Goal: Browse casually: Explore the website without a specific task or goal

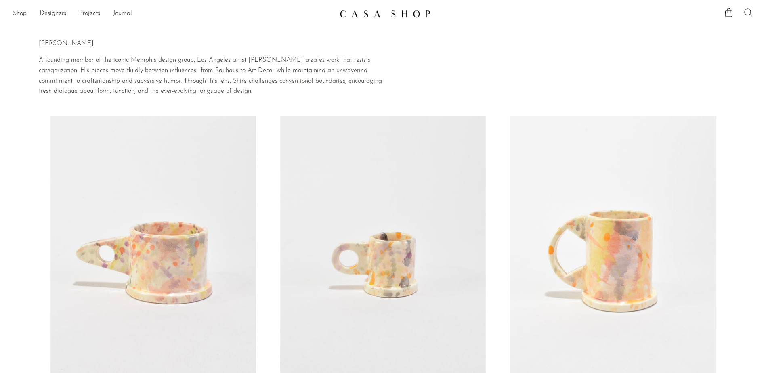
click at [208, 269] on link at bounding box center [152, 260] width 205 height 288
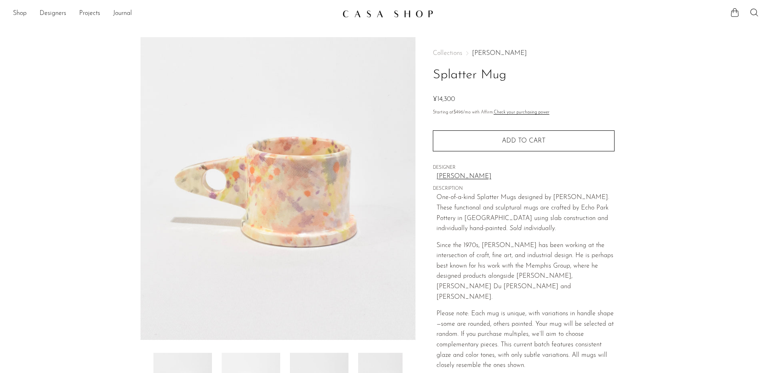
click at [480, 53] on link "Peter Shire" at bounding box center [499, 53] width 55 height 6
click at [406, 19] on link at bounding box center [385, 13] width 87 height 15
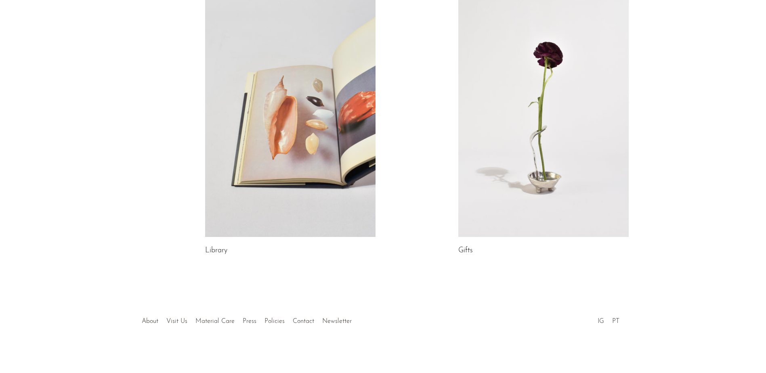
scroll to position [412, 0]
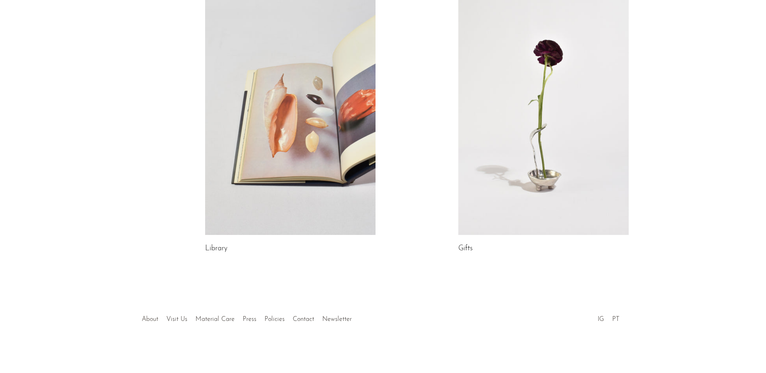
click at [154, 320] on link "About" at bounding box center [150, 319] width 17 height 6
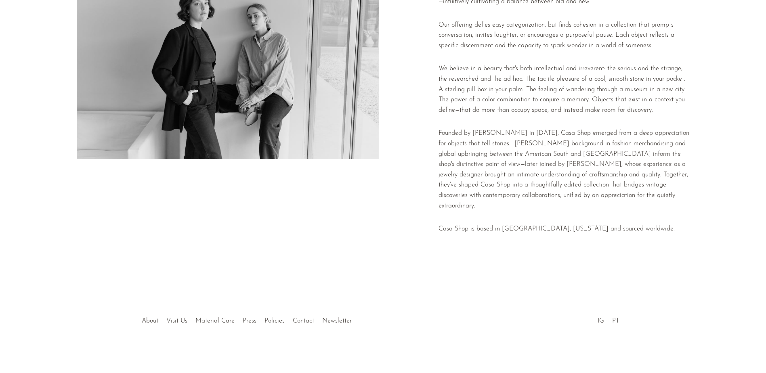
scroll to position [101, 0]
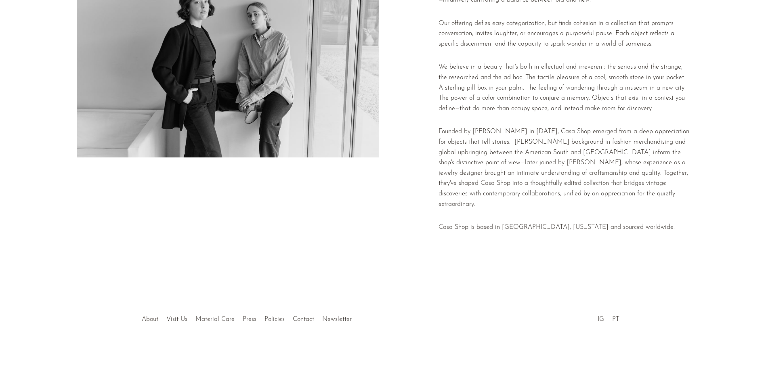
click at [156, 318] on link "About" at bounding box center [150, 319] width 17 height 6
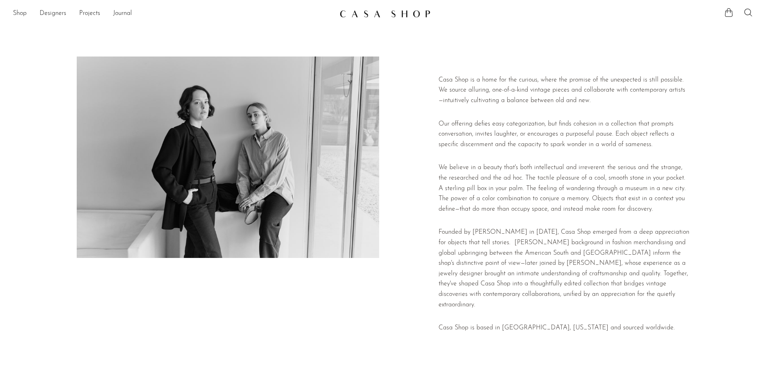
click at [388, 13] on img at bounding box center [384, 14] width 91 height 8
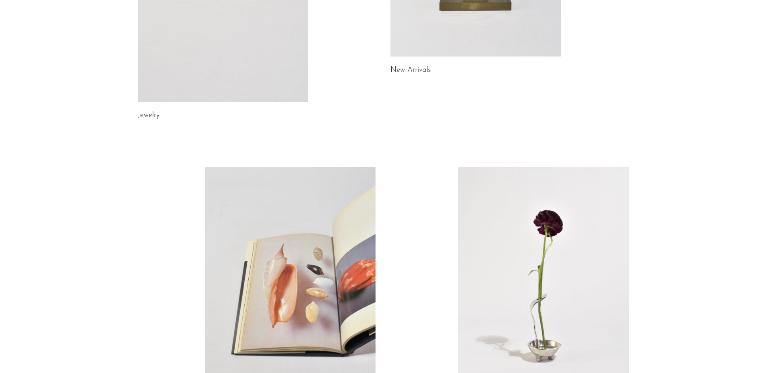
scroll to position [170, 0]
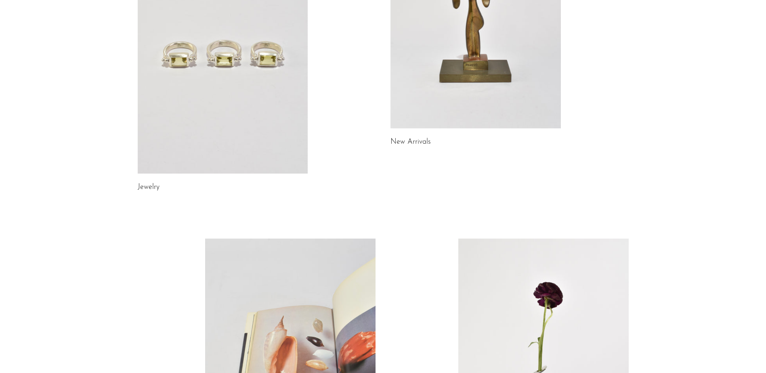
click at [457, 120] on link at bounding box center [475, 9] width 170 height 239
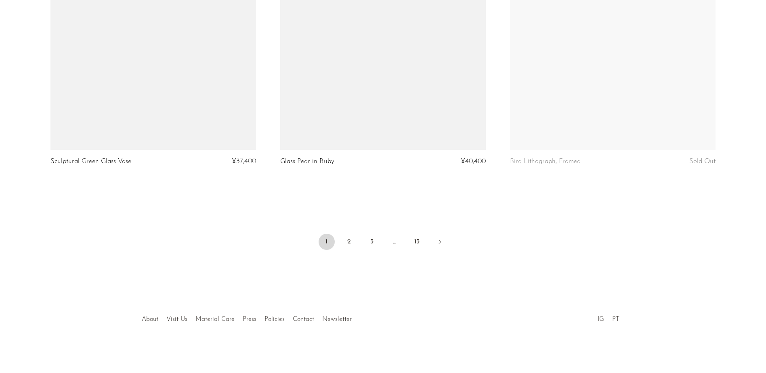
scroll to position [3770, 0]
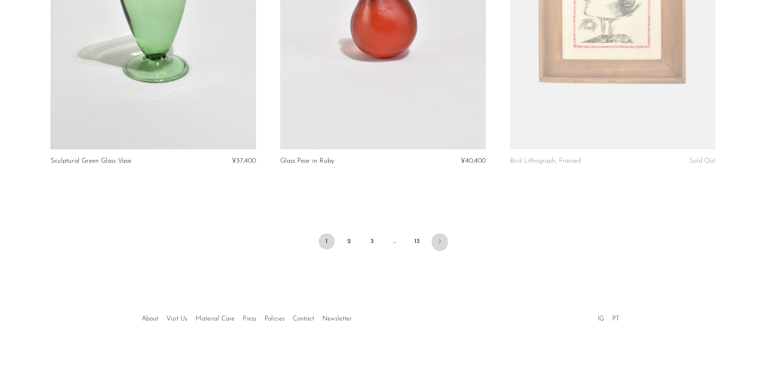
click at [444, 242] on link "Next" at bounding box center [440, 242] width 16 height 18
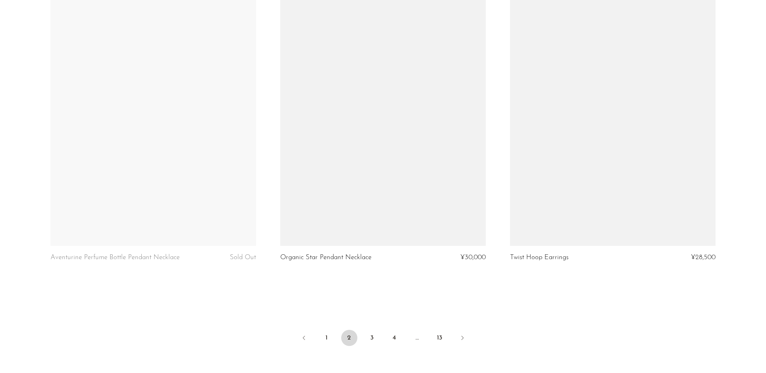
scroll to position [3770, 0]
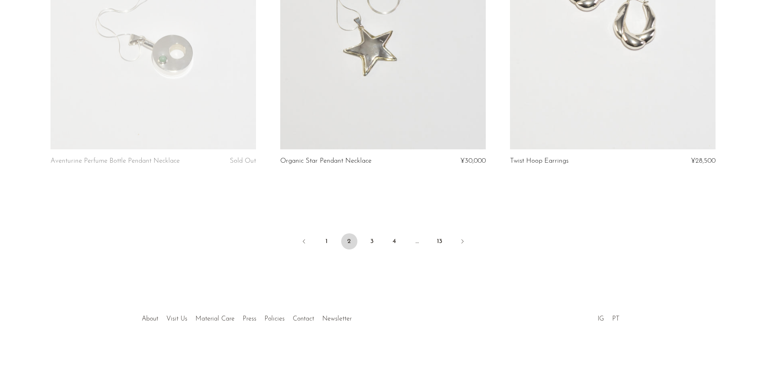
click at [473, 238] on ul "1 2 3 4 … 13" at bounding box center [383, 242] width 517 height 24
click at [470, 243] on link "Next" at bounding box center [462, 242] width 16 height 18
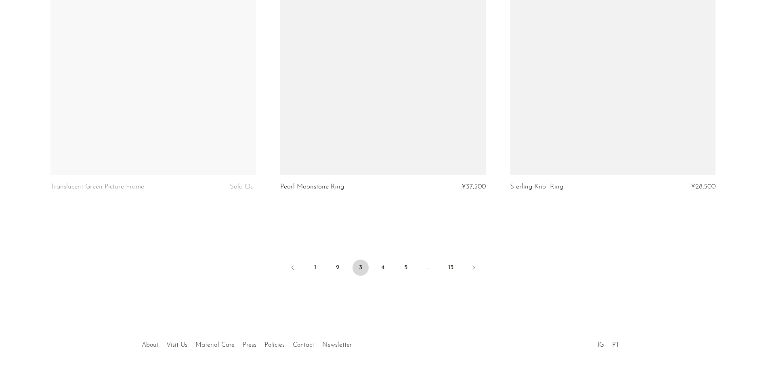
scroll to position [3770, 0]
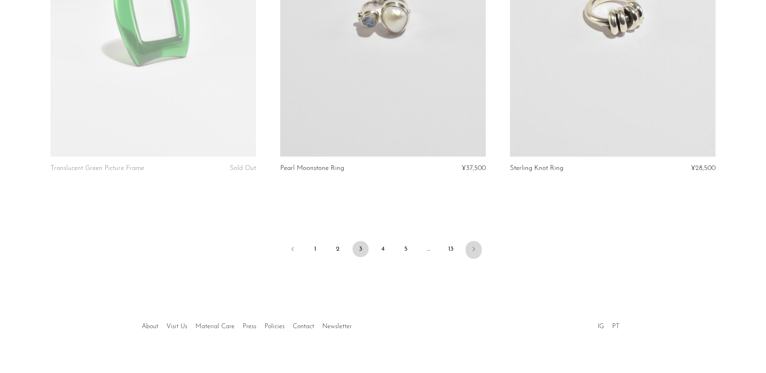
click at [466, 242] on link "Next" at bounding box center [473, 250] width 16 height 18
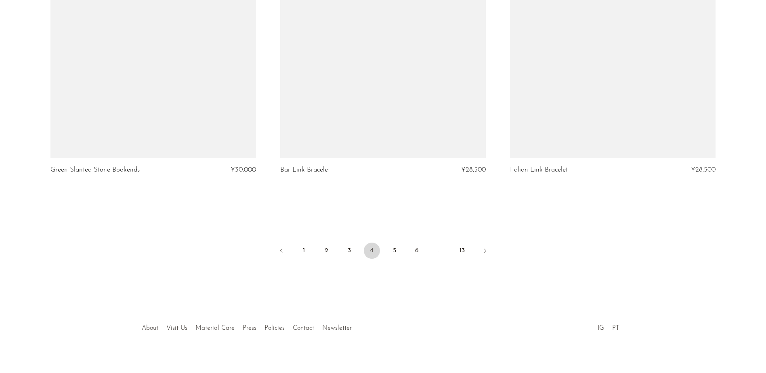
scroll to position [3770, 0]
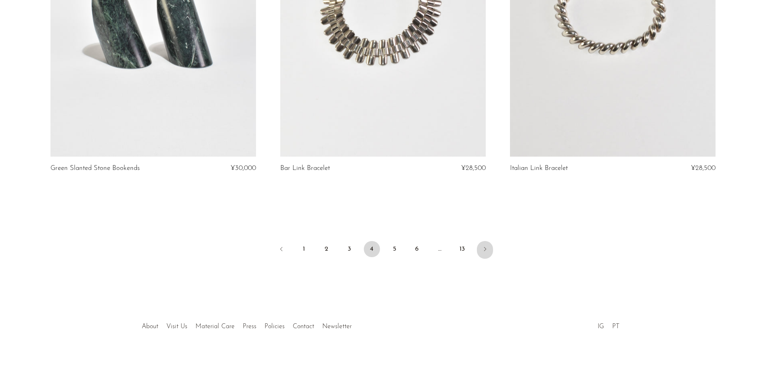
click at [488, 246] on link "Next" at bounding box center [485, 250] width 16 height 18
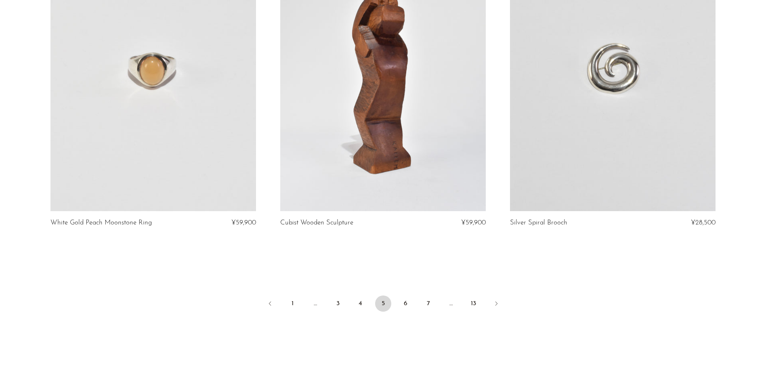
scroll to position [3770, 0]
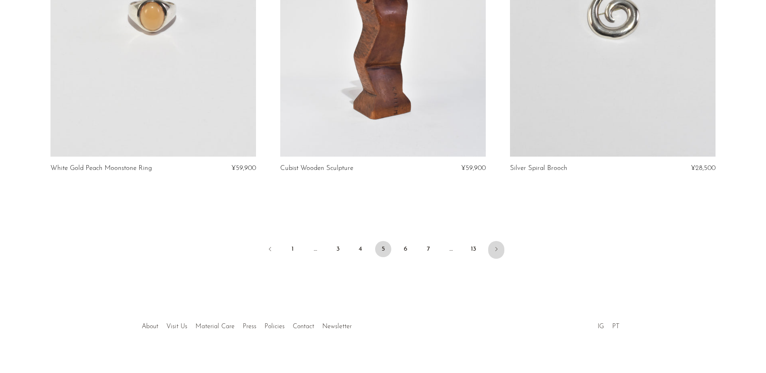
click at [499, 243] on link "Next" at bounding box center [496, 250] width 16 height 18
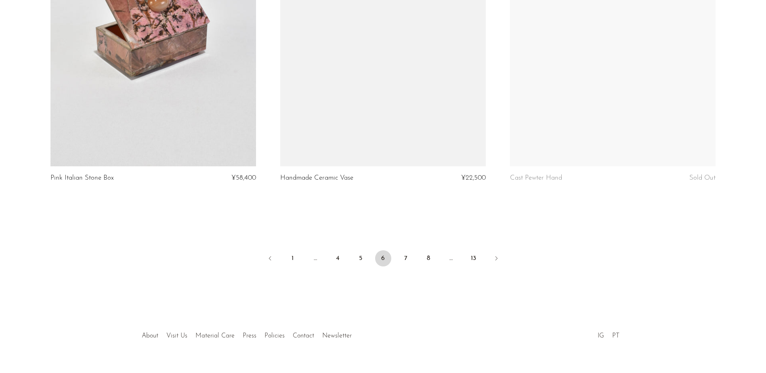
scroll to position [3770, 0]
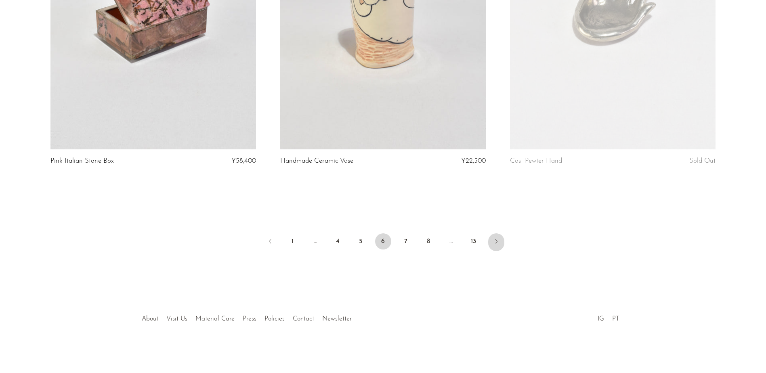
click at [492, 242] on link "Next" at bounding box center [496, 242] width 16 height 18
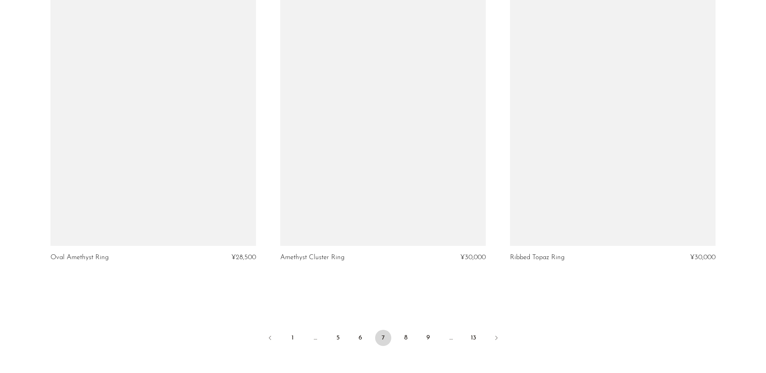
scroll to position [3770, 0]
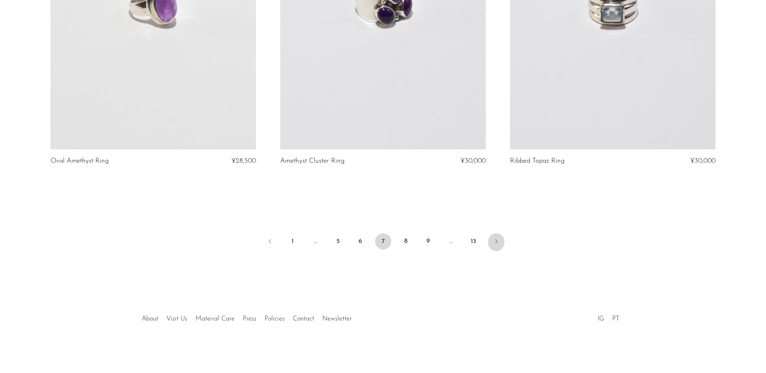
click at [493, 239] on icon "Next" at bounding box center [496, 241] width 6 height 6
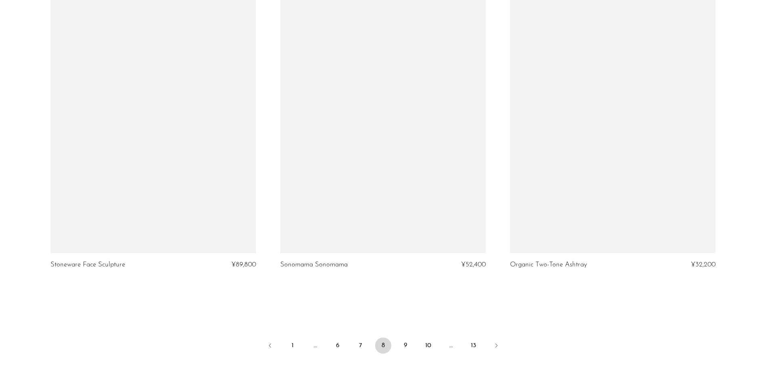
scroll to position [3770, 0]
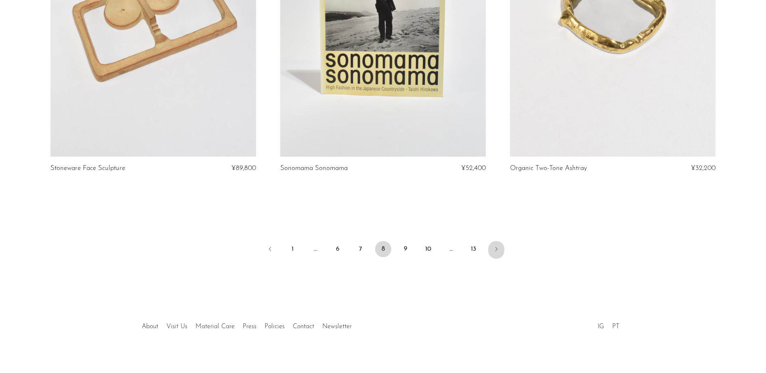
click at [495, 246] on icon "Next" at bounding box center [496, 249] width 6 height 6
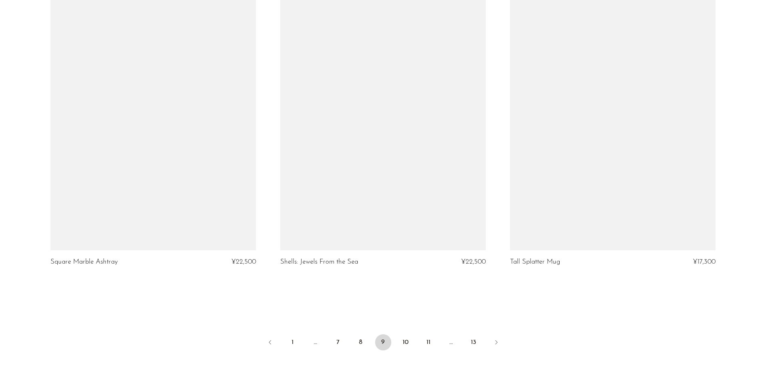
scroll to position [3770, 0]
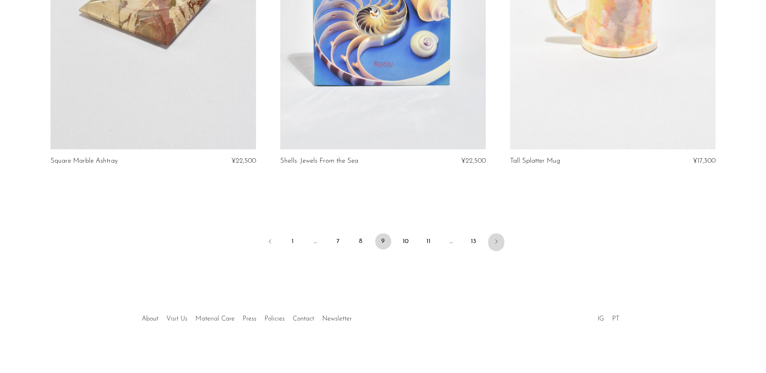
drag, startPoint x: 493, startPoint y: 244, endPoint x: 658, endPoint y: 225, distance: 166.5
click at [493, 244] on icon "Next" at bounding box center [496, 241] width 6 height 6
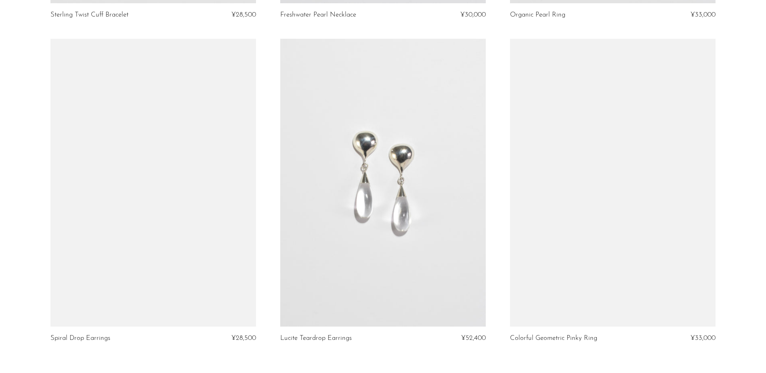
scroll to position [3770, 0]
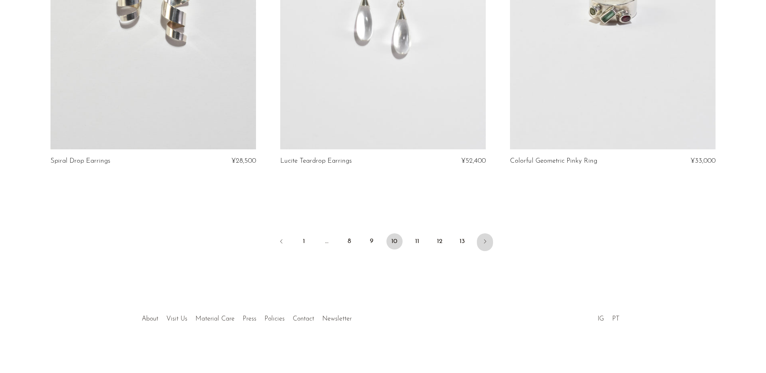
click at [488, 243] on icon "Next" at bounding box center [485, 241] width 6 height 6
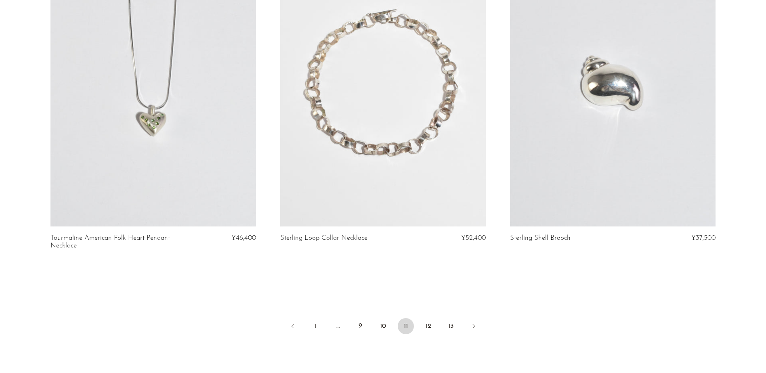
scroll to position [3777, 0]
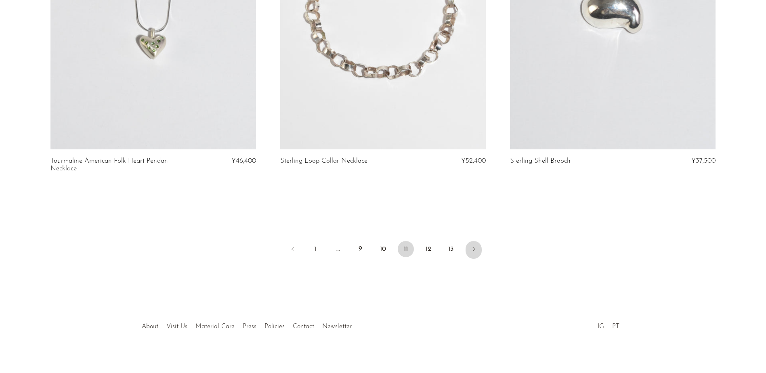
drag, startPoint x: 478, startPoint y: 242, endPoint x: 477, endPoint y: 237, distance: 5.5
click at [478, 242] on link "Next" at bounding box center [473, 250] width 16 height 18
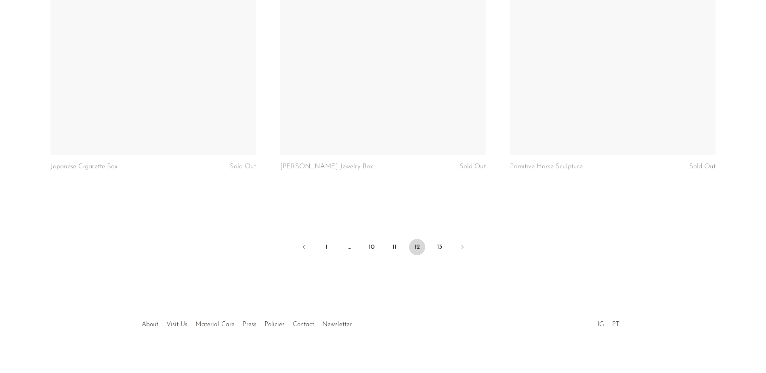
scroll to position [3770, 0]
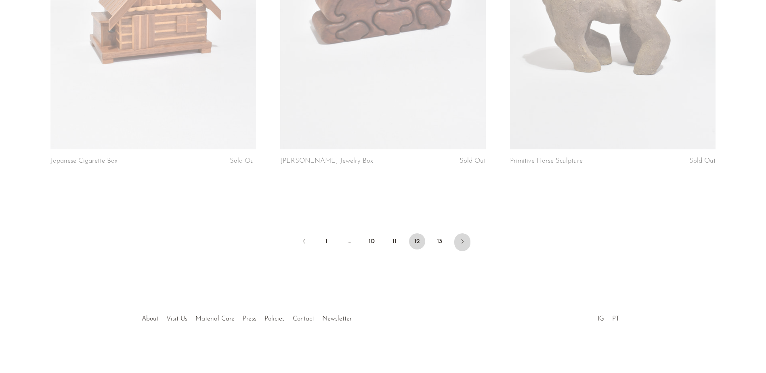
click at [465, 247] on link "Next" at bounding box center [462, 242] width 16 height 18
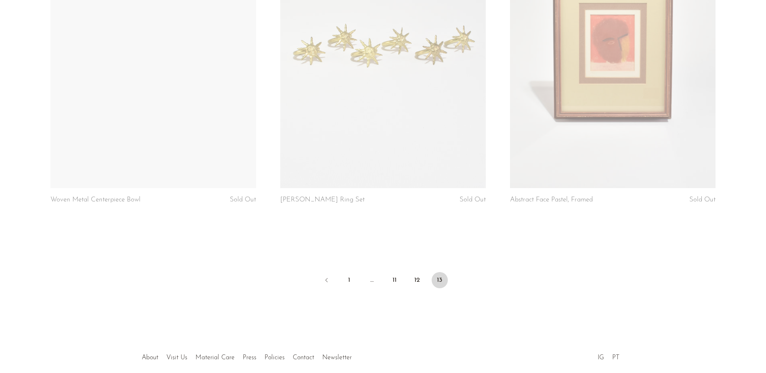
scroll to position [2799, 0]
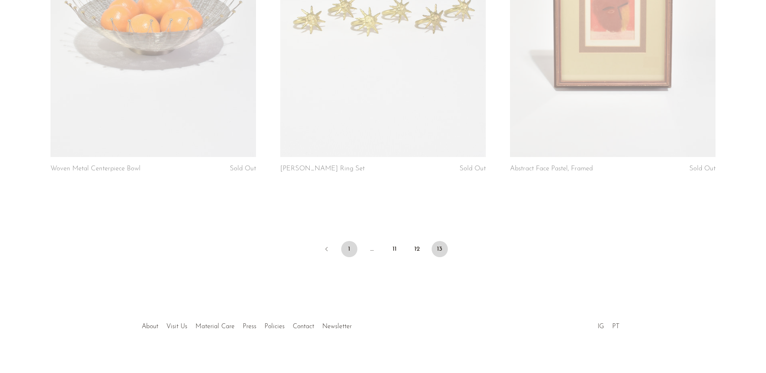
click at [353, 246] on link "1" at bounding box center [349, 249] width 16 height 16
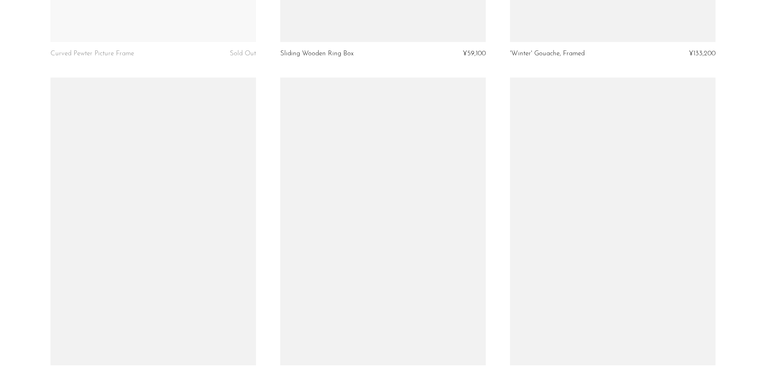
scroll to position [1938, 0]
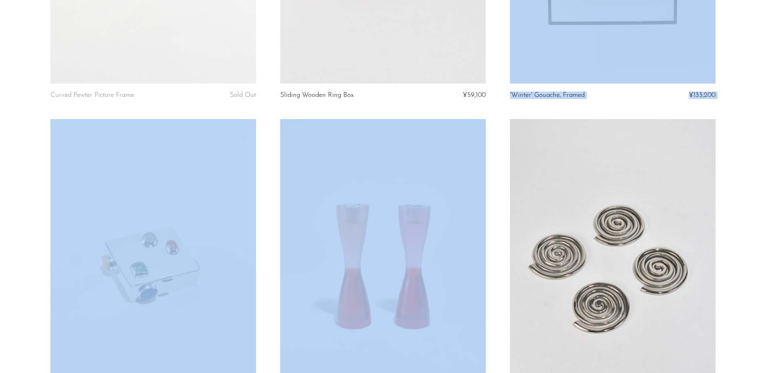
drag, startPoint x: 765, startPoint y: 199, endPoint x: 767, endPoint y: 1, distance: 197.4
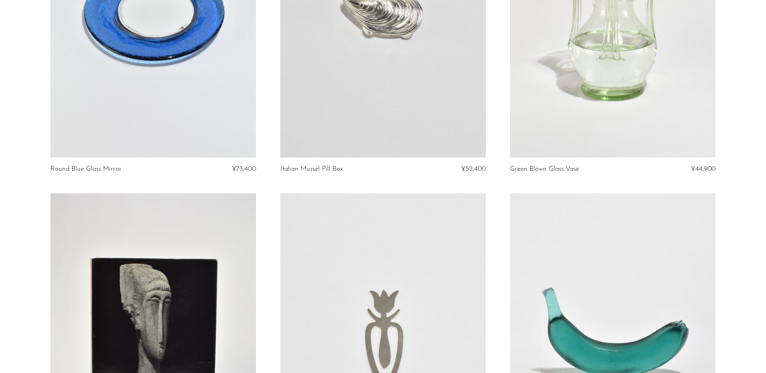
scroll to position [0, 0]
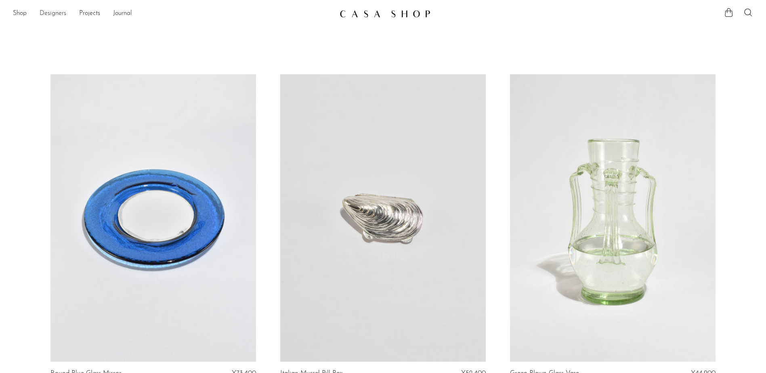
click at [46, 15] on link "Designers" at bounding box center [53, 13] width 27 height 10
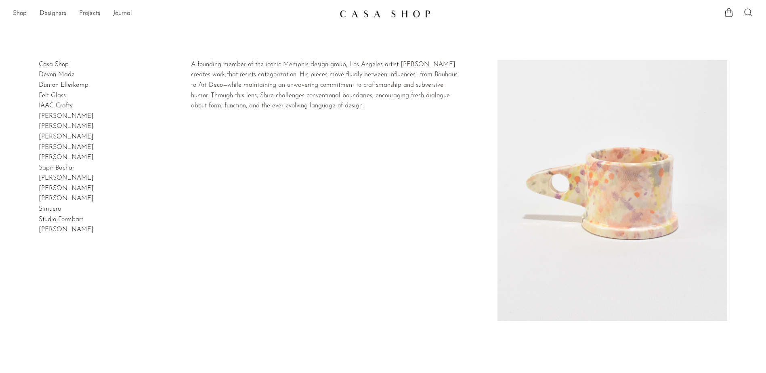
click at [45, 153] on h2 "[PERSON_NAME]" at bounding box center [66, 158] width 55 height 10
click at [45, 155] on link "[PERSON_NAME]" at bounding box center [66, 157] width 55 height 6
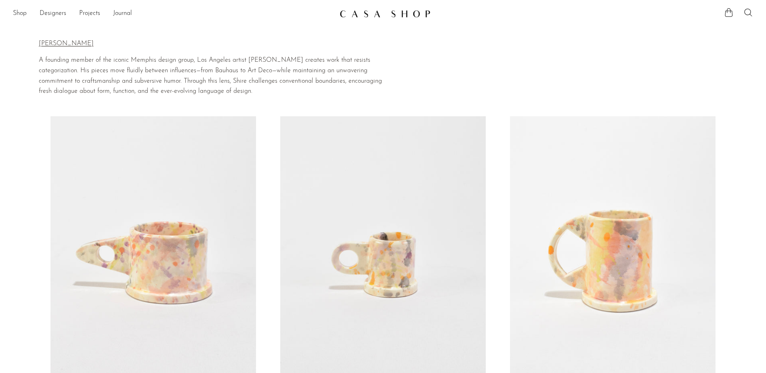
click at [171, 257] on link at bounding box center [152, 260] width 205 height 288
click at [438, 267] on link at bounding box center [382, 260] width 205 height 288
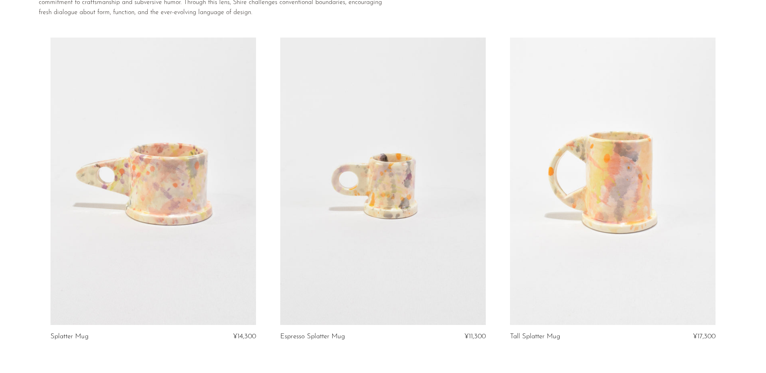
scroll to position [40, 0]
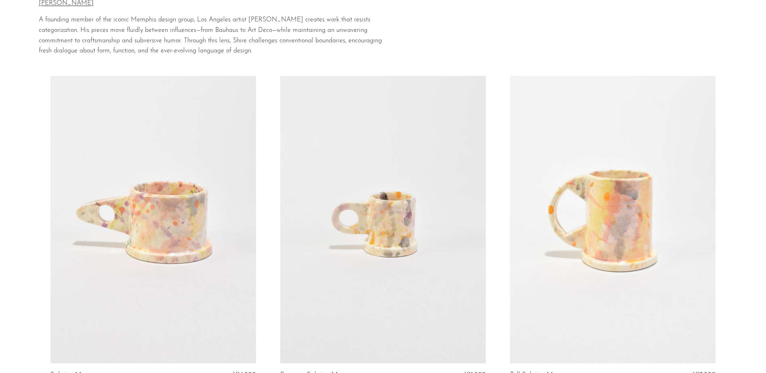
click at [159, 287] on link at bounding box center [152, 220] width 205 height 288
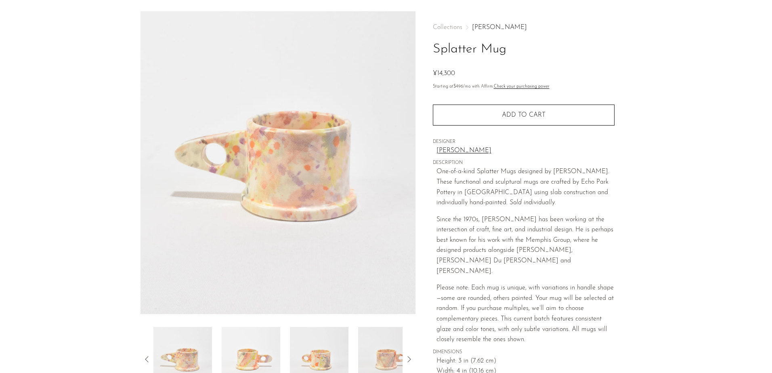
scroll to position [81, 0]
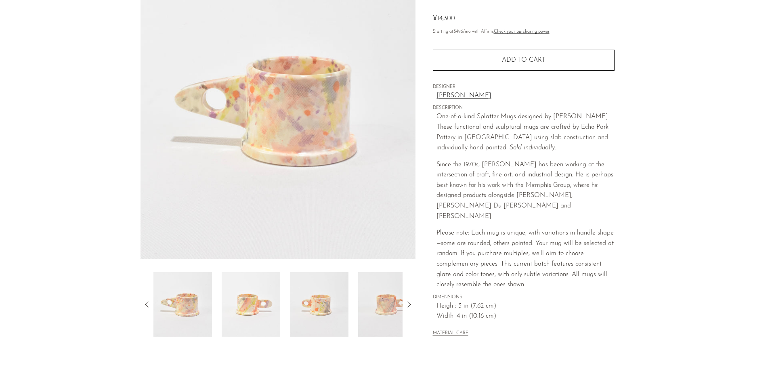
click at [261, 305] on img at bounding box center [251, 304] width 59 height 65
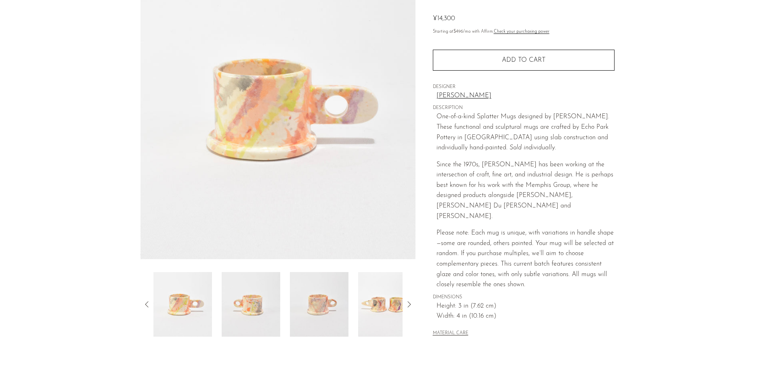
click at [266, 300] on img at bounding box center [251, 304] width 59 height 65
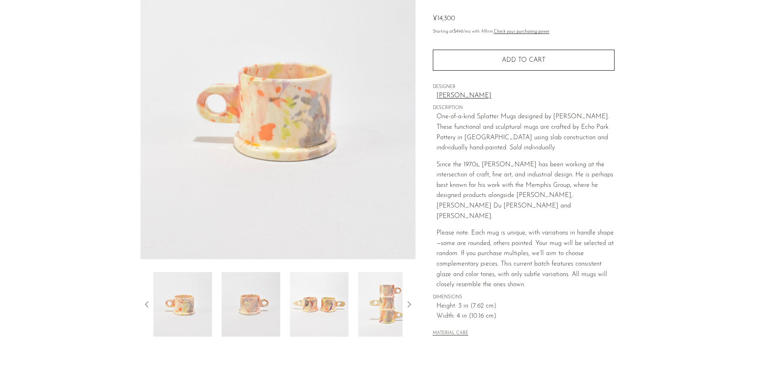
click at [245, 315] on img at bounding box center [251, 304] width 59 height 65
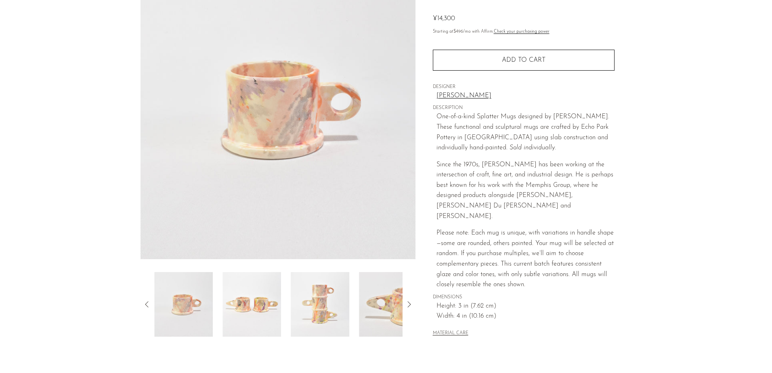
click at [255, 314] on img at bounding box center [251, 304] width 59 height 65
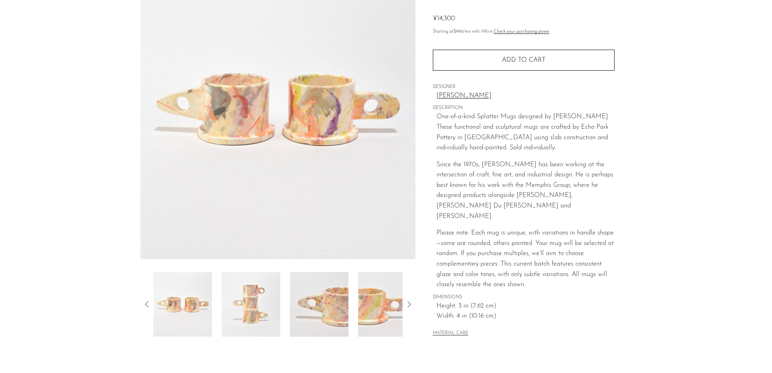
click at [255, 314] on img at bounding box center [251, 304] width 59 height 65
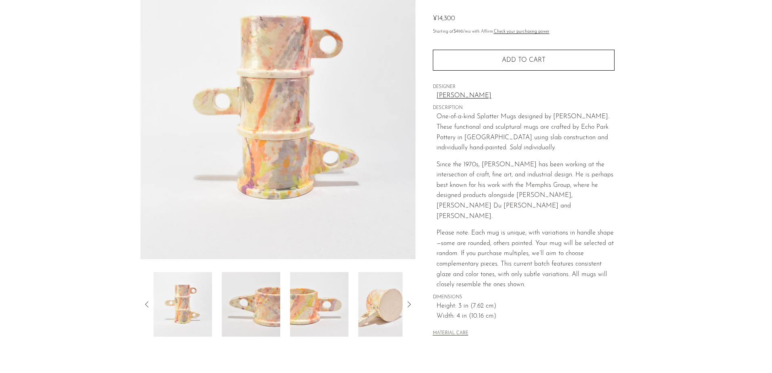
click at [255, 314] on img at bounding box center [251, 304] width 59 height 65
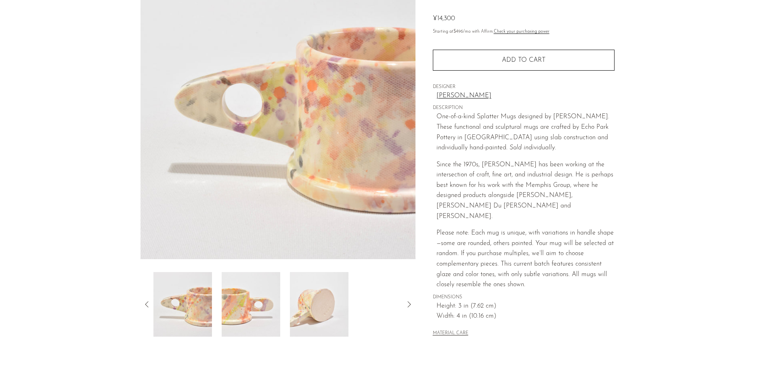
click at [258, 314] on img at bounding box center [251, 304] width 59 height 65
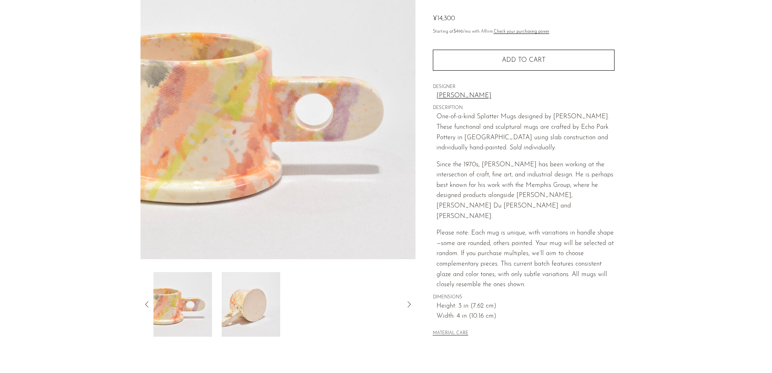
click at [247, 313] on img at bounding box center [251, 304] width 59 height 65
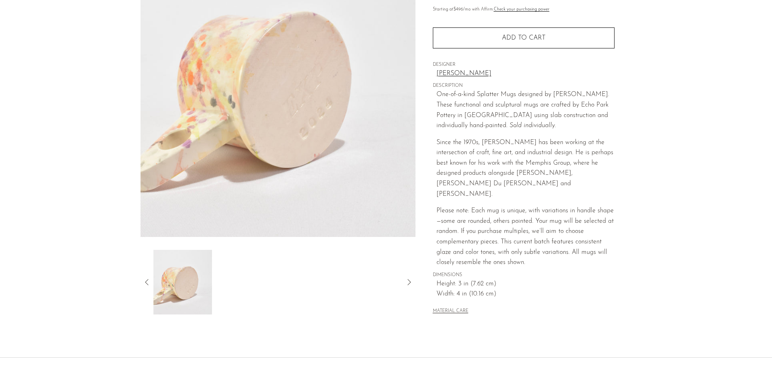
scroll to position [121, 0]
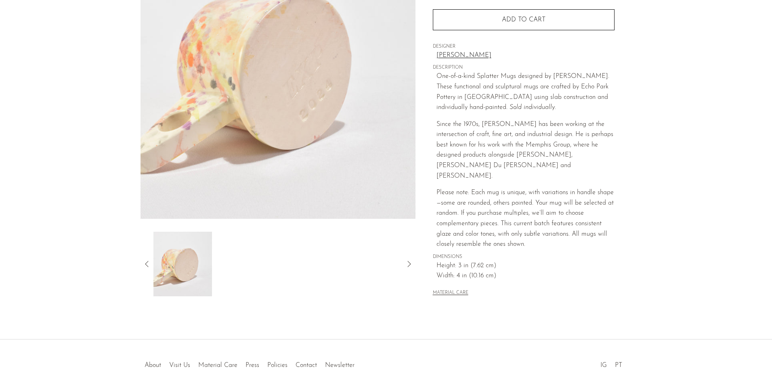
click at [147, 263] on icon at bounding box center [147, 264] width 10 height 10
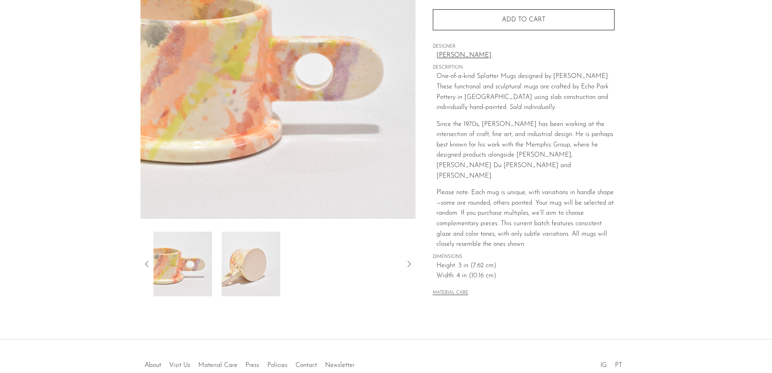
click at [147, 263] on icon at bounding box center [147, 264] width 10 height 10
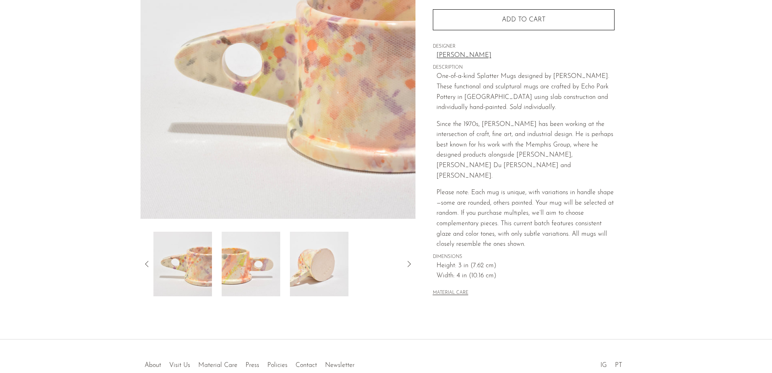
click at [147, 263] on icon at bounding box center [147, 264] width 10 height 10
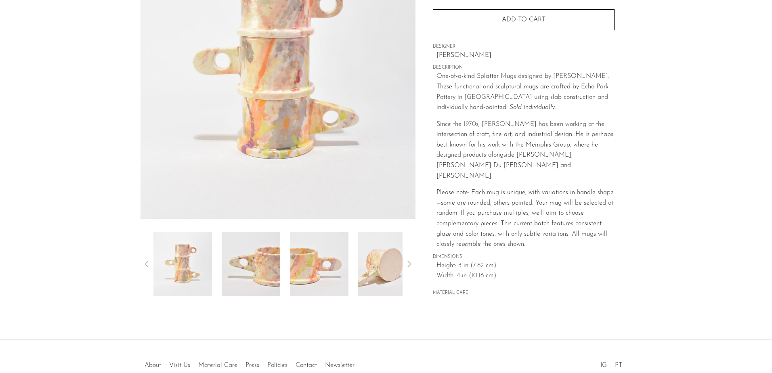
click at [147, 263] on icon at bounding box center [147, 264] width 10 height 10
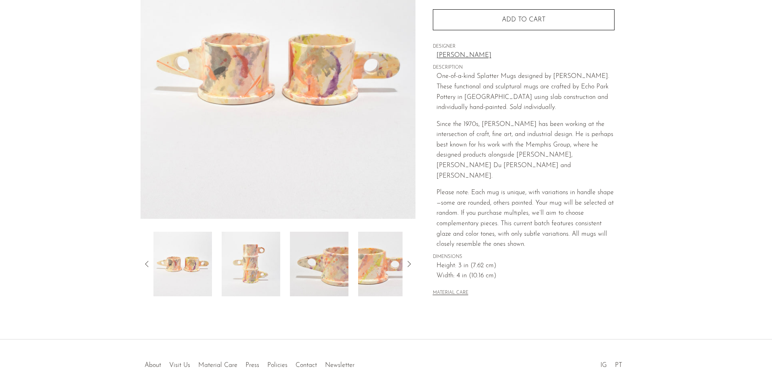
click at [147, 263] on icon at bounding box center [147, 264] width 10 height 10
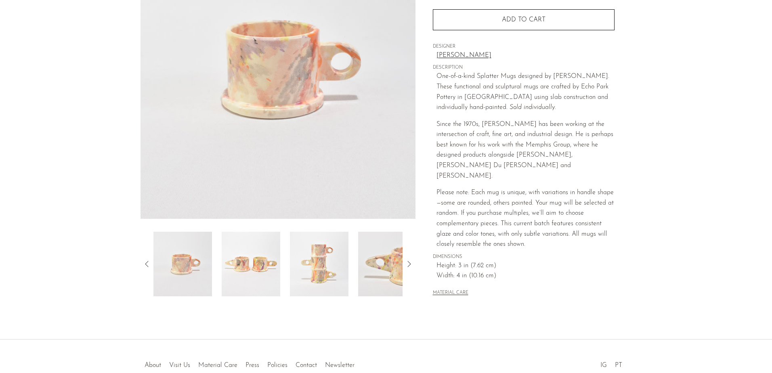
click at [147, 263] on icon at bounding box center [147, 264] width 10 height 10
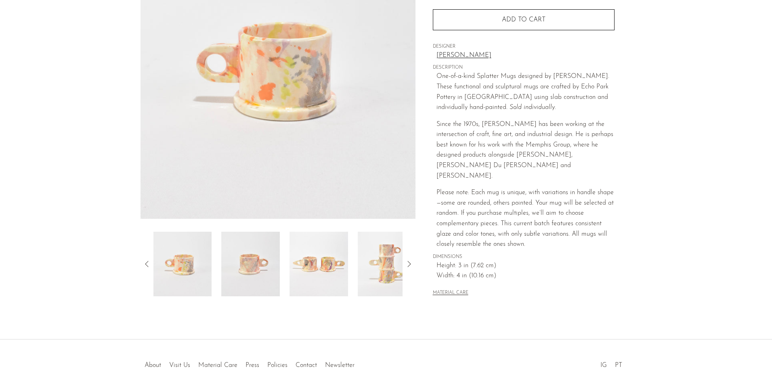
click at [147, 263] on icon at bounding box center [147, 264] width 10 height 10
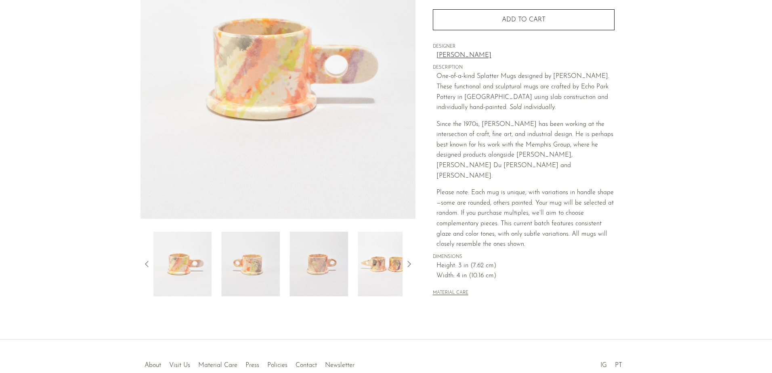
click at [147, 263] on icon at bounding box center [147, 264] width 10 height 10
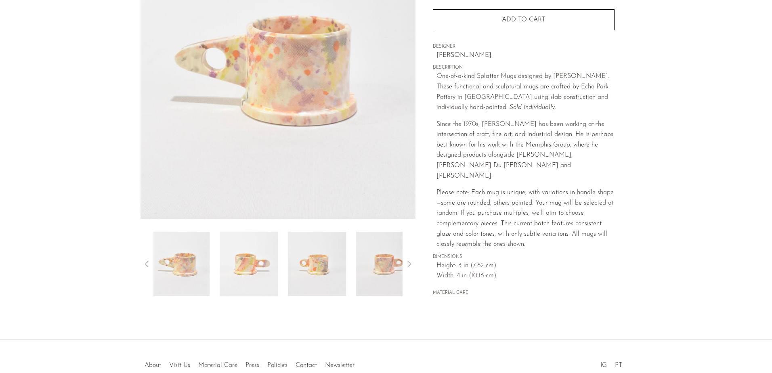
click at [147, 263] on icon at bounding box center [147, 264] width 10 height 10
